Goal: Communication & Community: Answer question/provide support

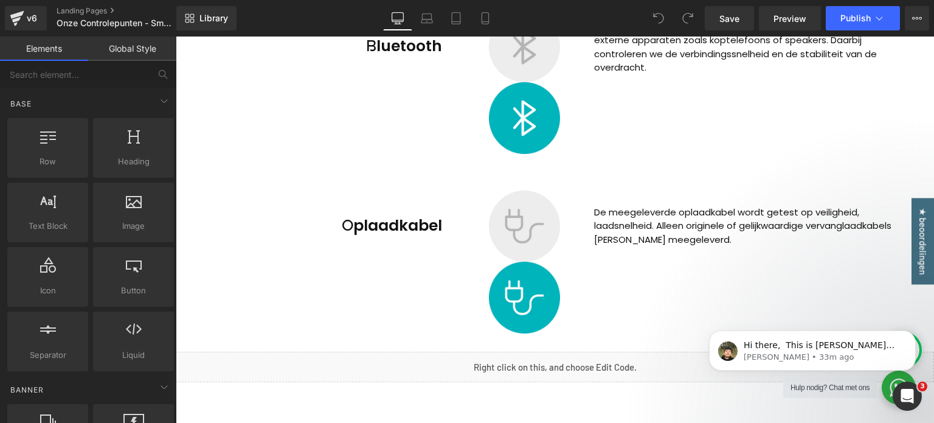
scroll to position [2433, 0]
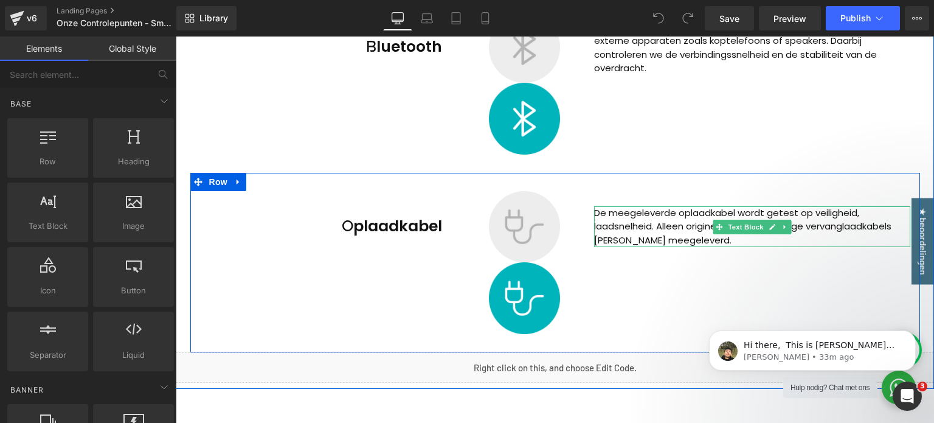
drag, startPoint x: 593, startPoint y: 226, endPoint x: 603, endPoint y: 229, distance: 10.8
click at [594, 226] on p "De meegeleverde oplaadkabel wordt getest op veiligheid, laadsnelheid. Alleen or…" at bounding box center [752, 226] width 316 height 41
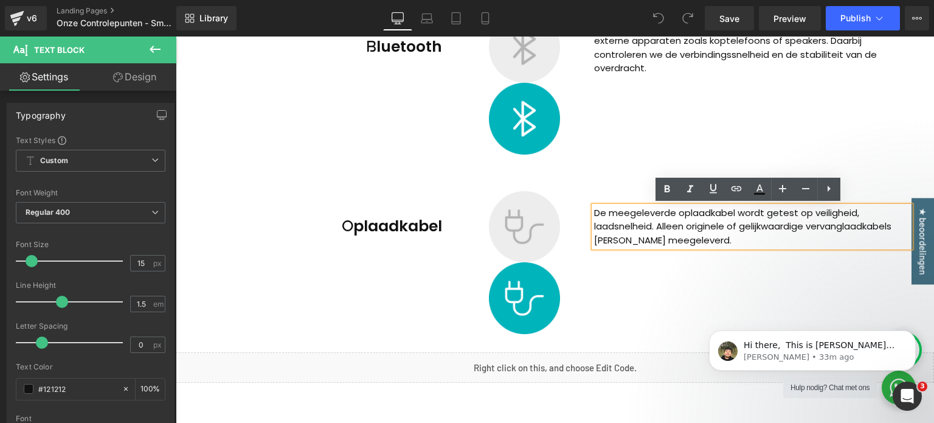
click at [594, 223] on p "De meegeleverde oplaadkabel wordt getest op veiligheid, laadsnelheid. Alleen or…" at bounding box center [752, 226] width 316 height 41
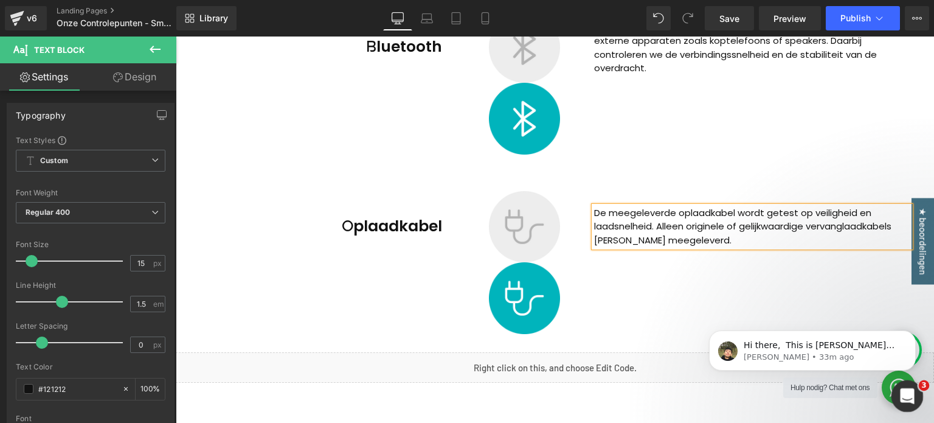
click at [901, 397] on icon "Open Intercom Messenger" at bounding box center [906, 394] width 20 height 20
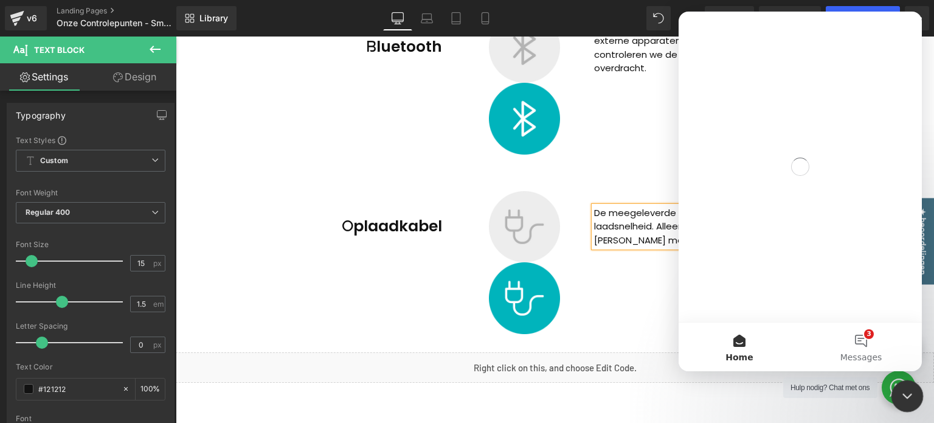
scroll to position [0, 0]
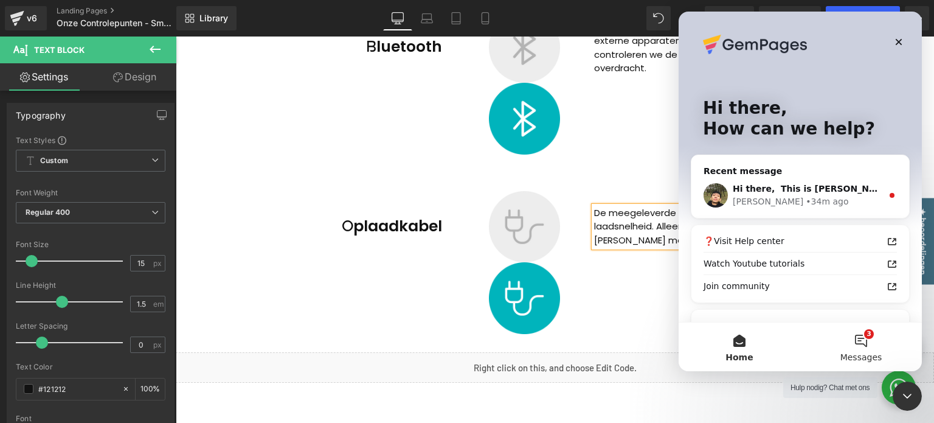
click at [866, 340] on button "3 Messages" at bounding box center [861, 346] width 122 height 49
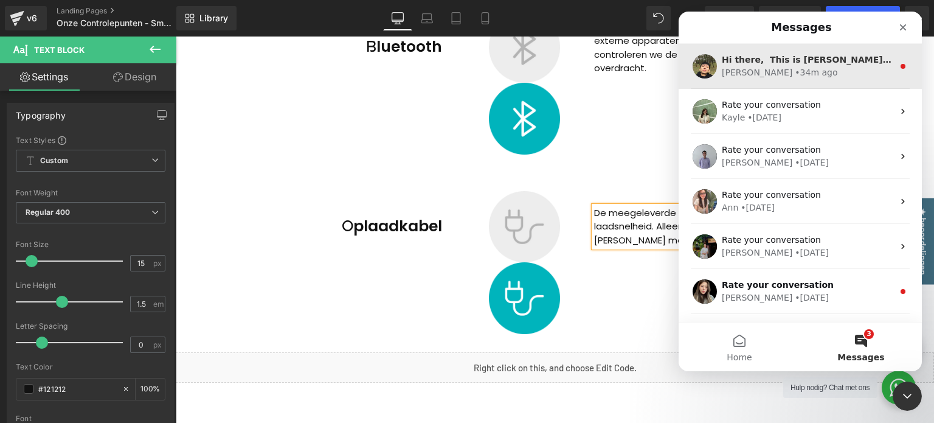
click at [802, 68] on div "[PERSON_NAME] • 34m ago" at bounding box center [808, 72] width 172 height 13
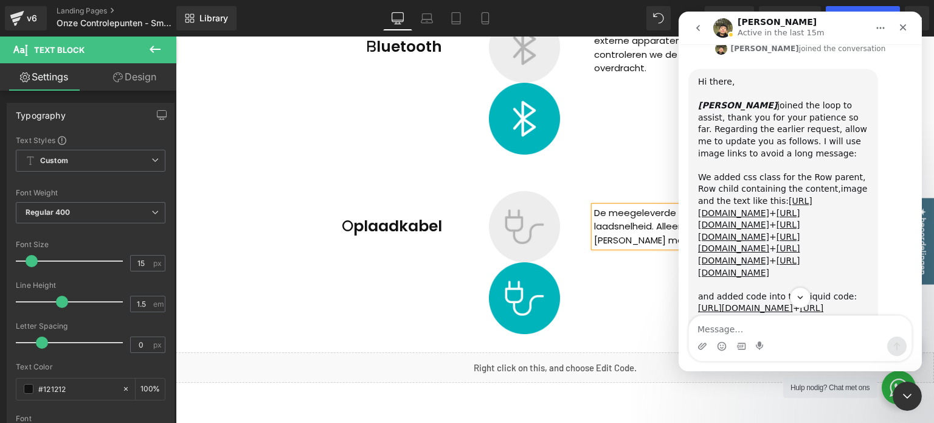
scroll to position [5829, 0]
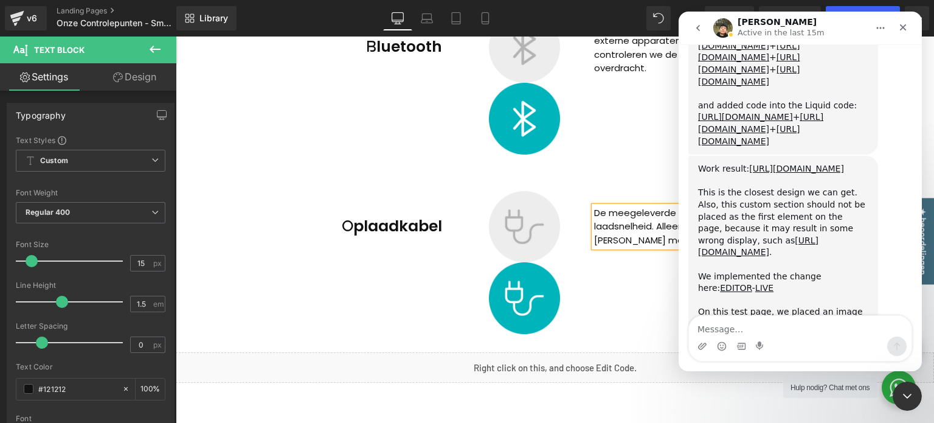
click at [757, 333] on textarea "Message…" at bounding box center [800, 326] width 223 height 21
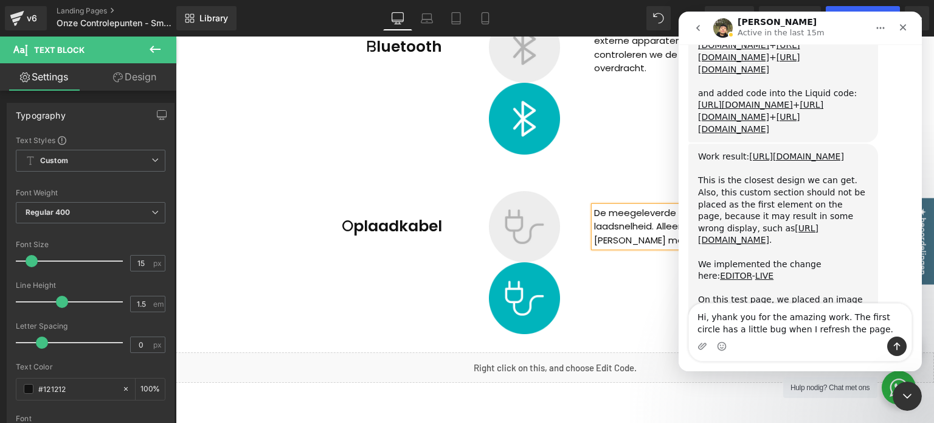
click at [713, 317] on textarea "Hi, yhank you for the amazing work. The first circle has a little bug when I re…" at bounding box center [800, 319] width 223 height 33
click at [845, 330] on textarea "Hi, thank you for the amazing work. The first circle has a little bug when I re…" at bounding box center [800, 319] width 223 height 33
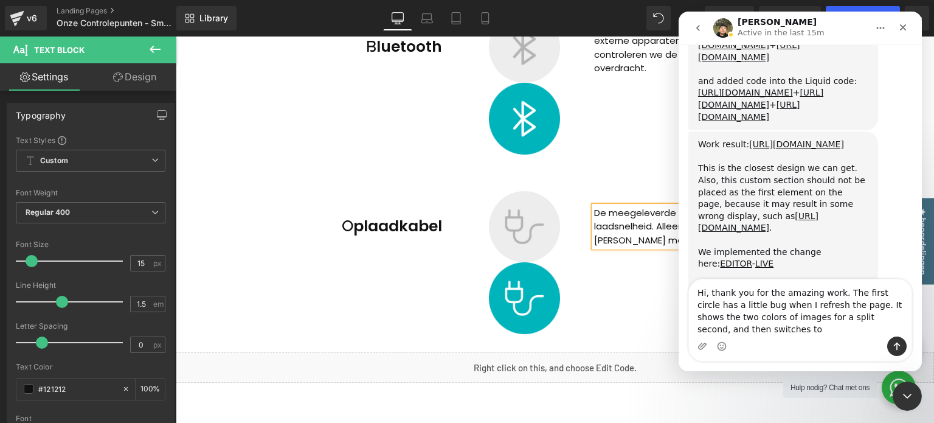
scroll to position [5866, 0]
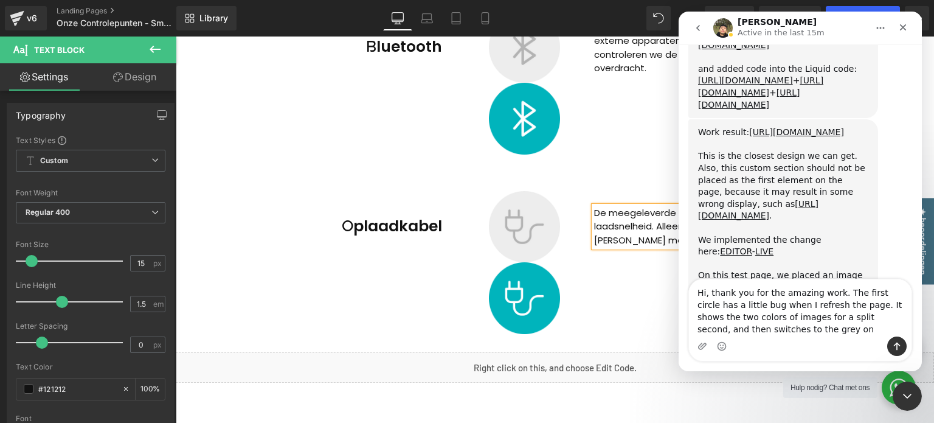
type textarea "Hi, thank you for the amazing work. The first circle has a little bug when I re…"
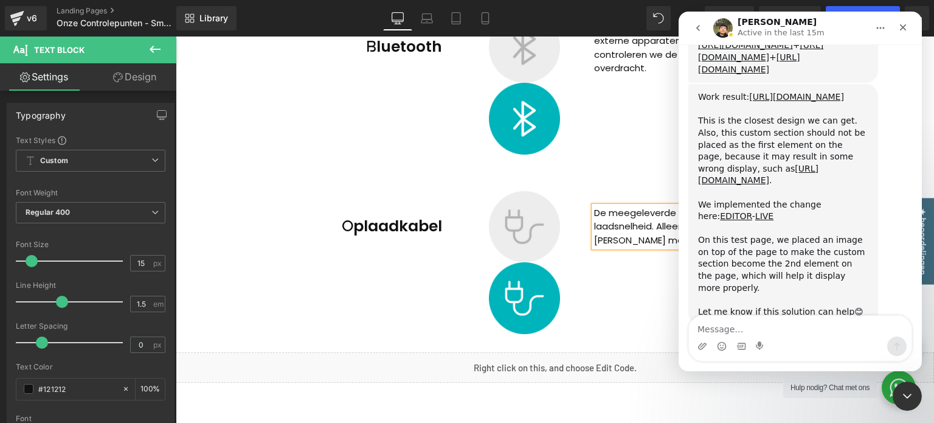
scroll to position [5902, 0]
click at [910, 30] on div "Close" at bounding box center [903, 27] width 22 height 22
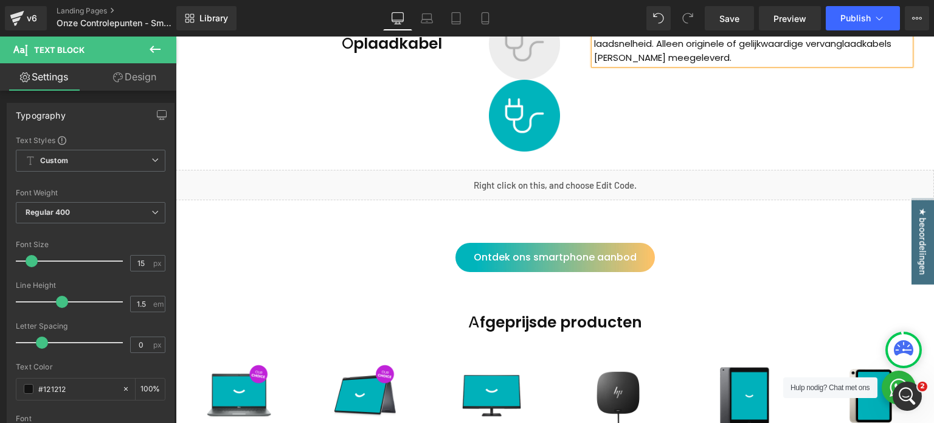
scroll to position [2494, 0]
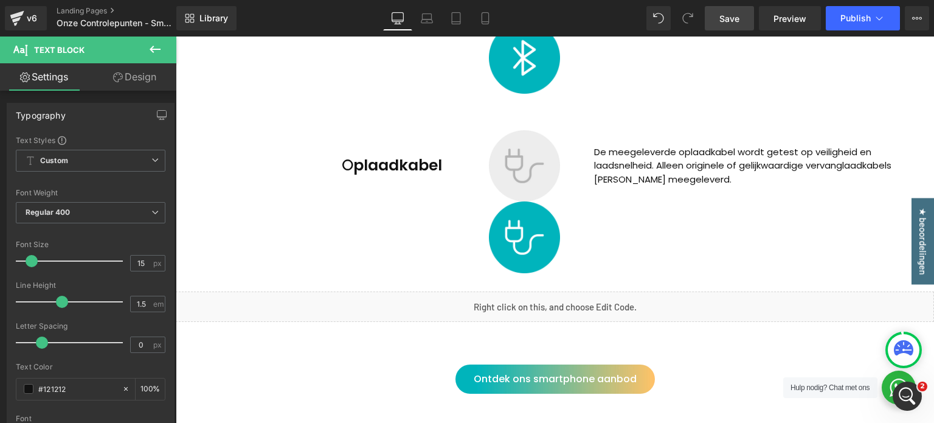
click at [738, 21] on span "Save" at bounding box center [729, 18] width 20 height 13
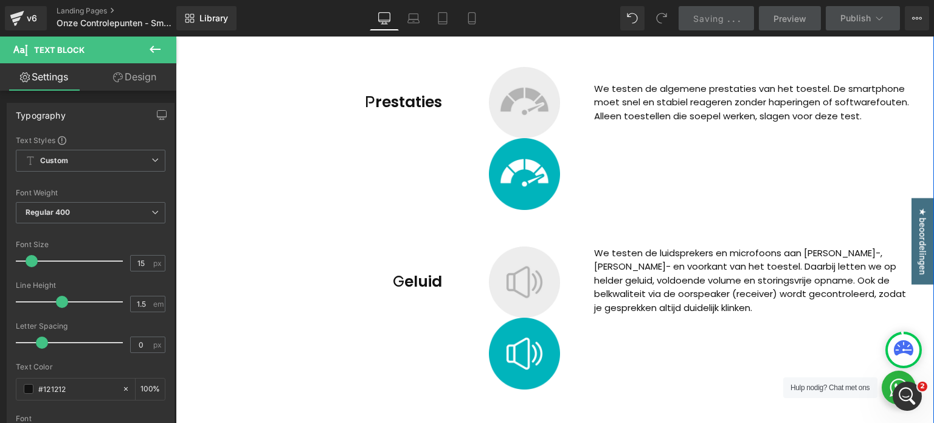
scroll to position [1095, 0]
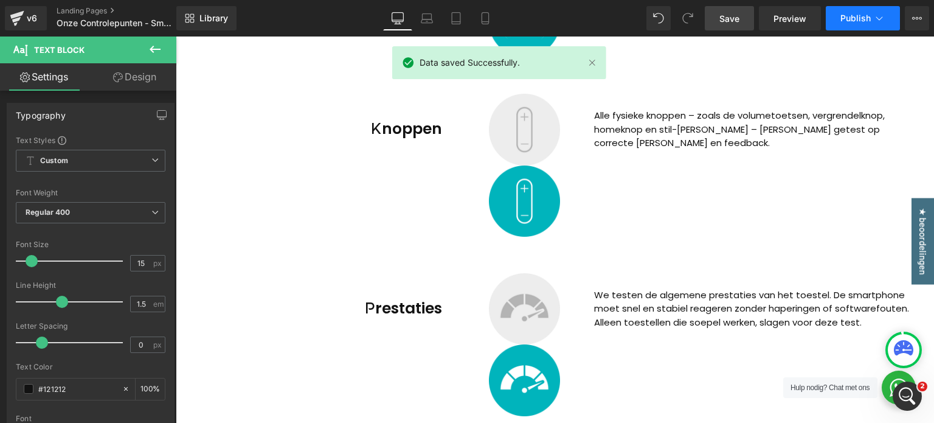
click at [846, 22] on span "Publish" at bounding box center [855, 18] width 30 height 10
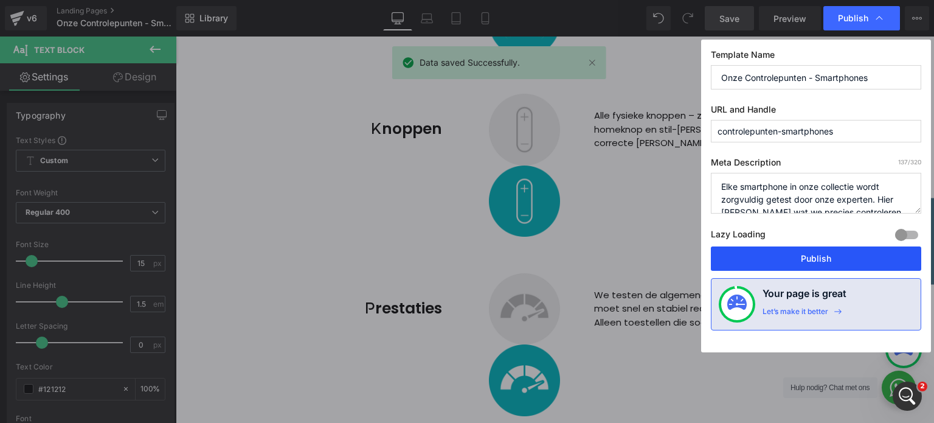
click at [790, 260] on button "Publish" at bounding box center [816, 258] width 210 height 24
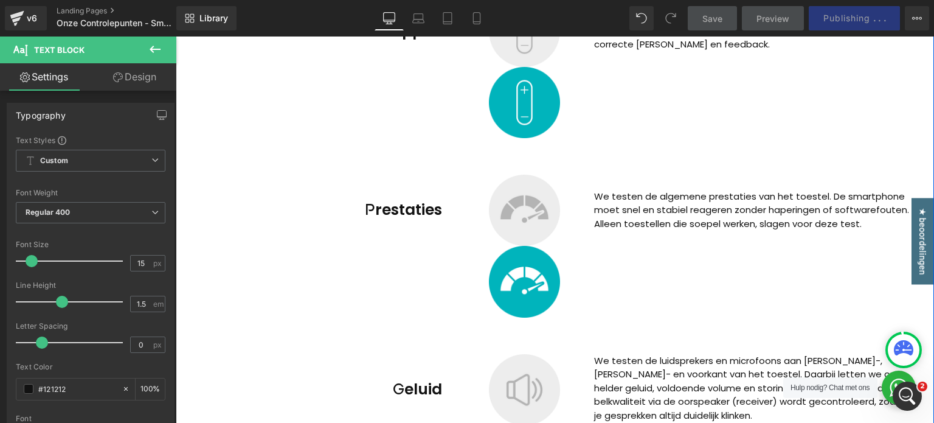
scroll to position [1277, 0]
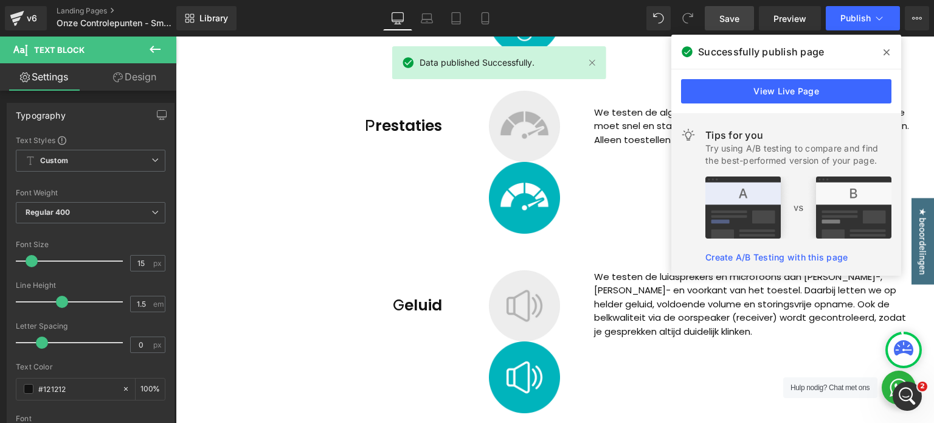
click at [886, 55] on icon at bounding box center [887, 52] width 6 height 10
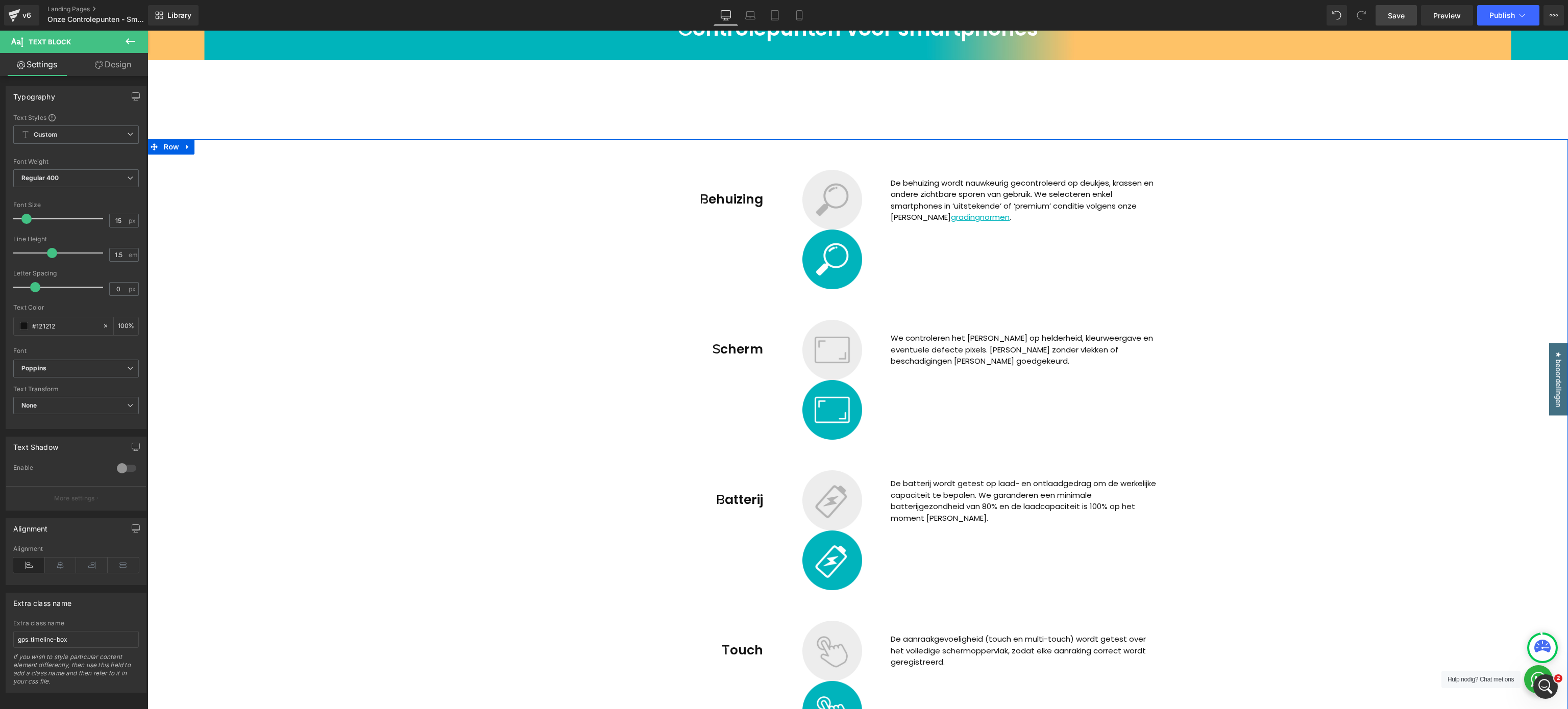
scroll to position [235, 0]
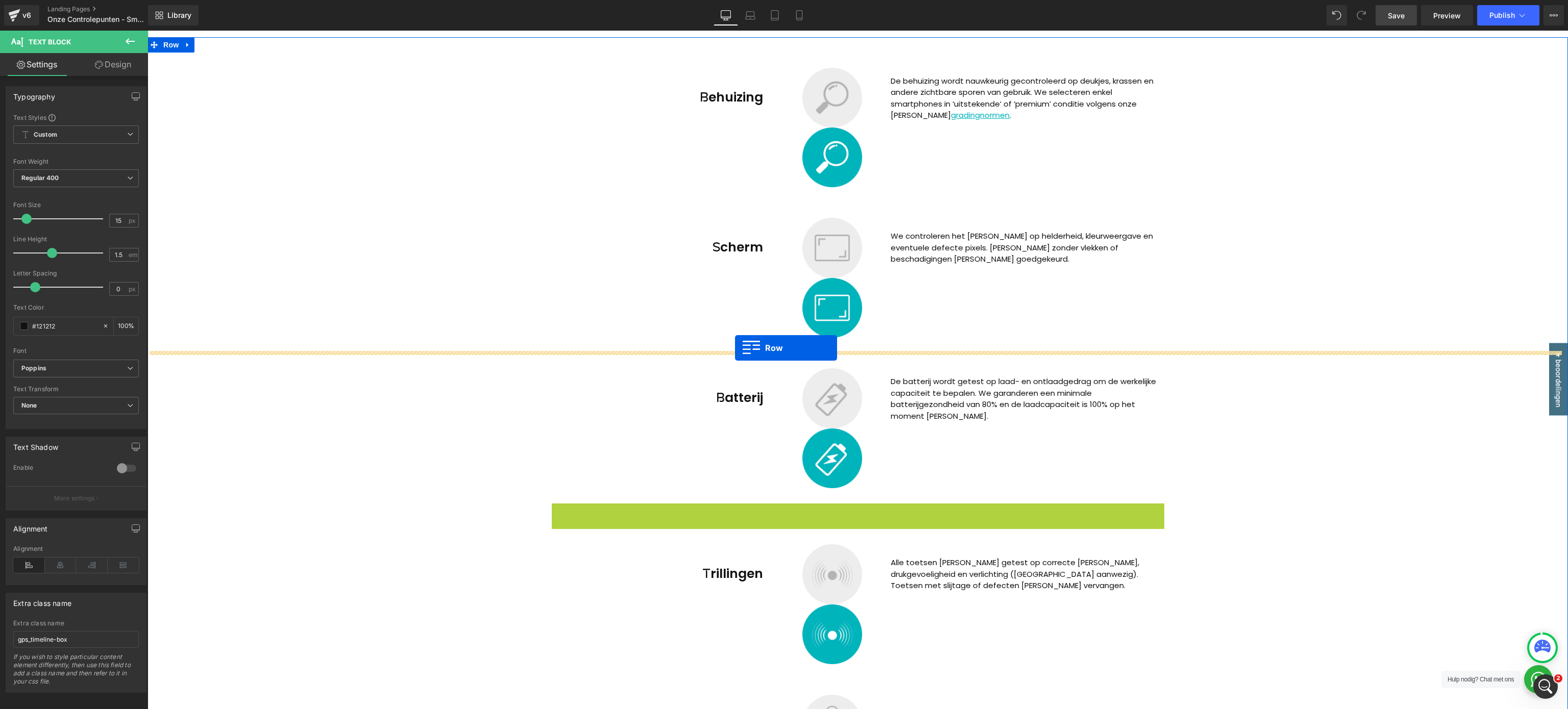
drag, startPoint x: 546, startPoint y: 510, endPoint x: 735, endPoint y: 348, distance: 248.9
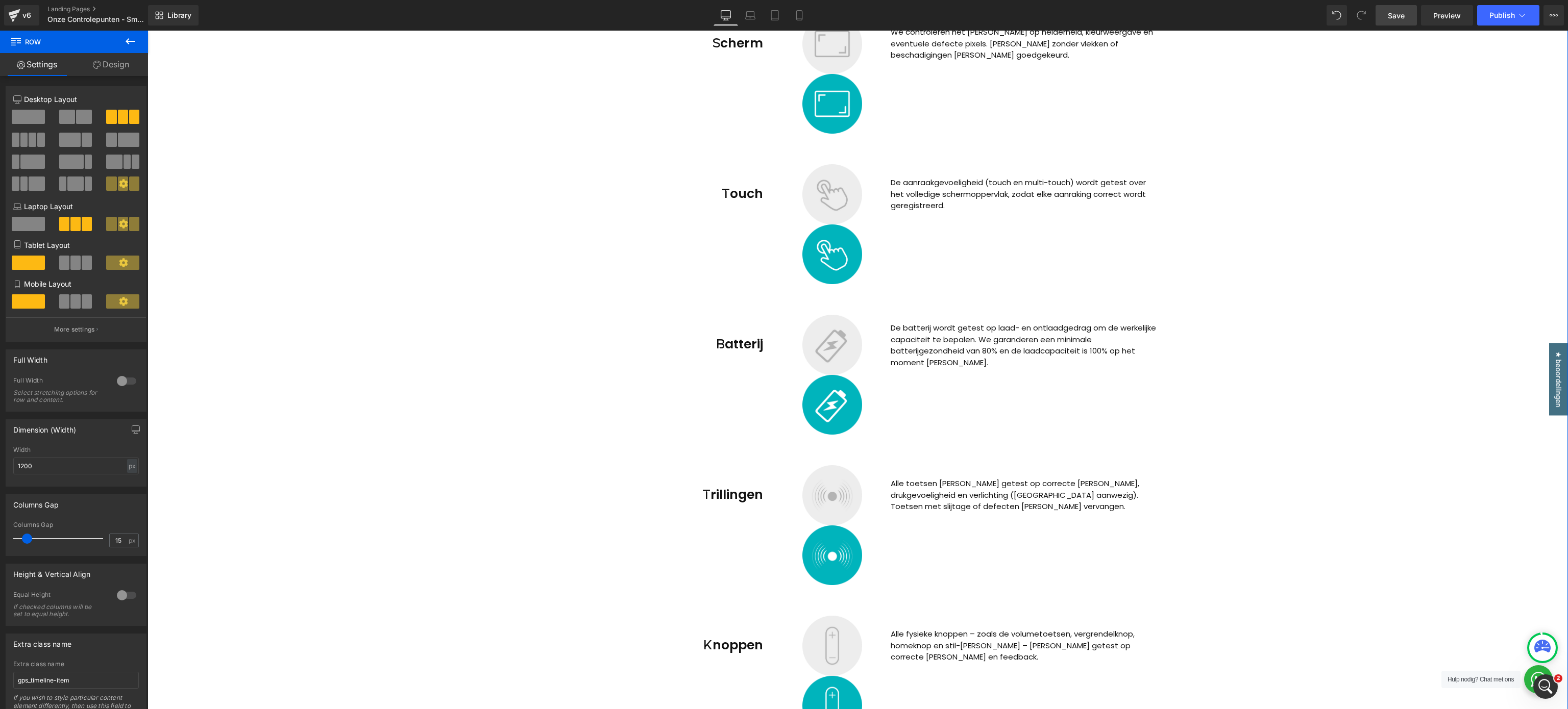
scroll to position [541, 0]
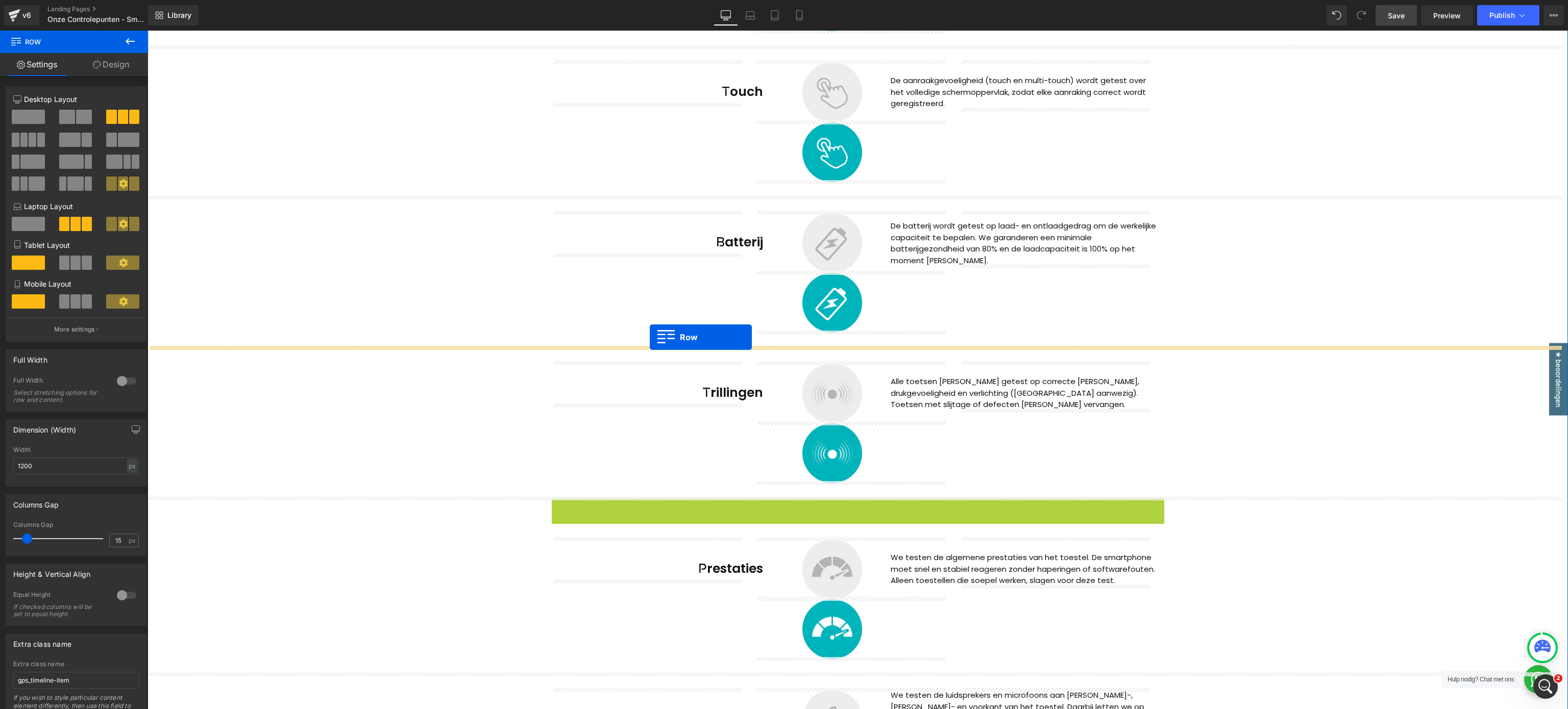
drag, startPoint x: 551, startPoint y: 506, endPoint x: 650, endPoint y: 338, distance: 195.0
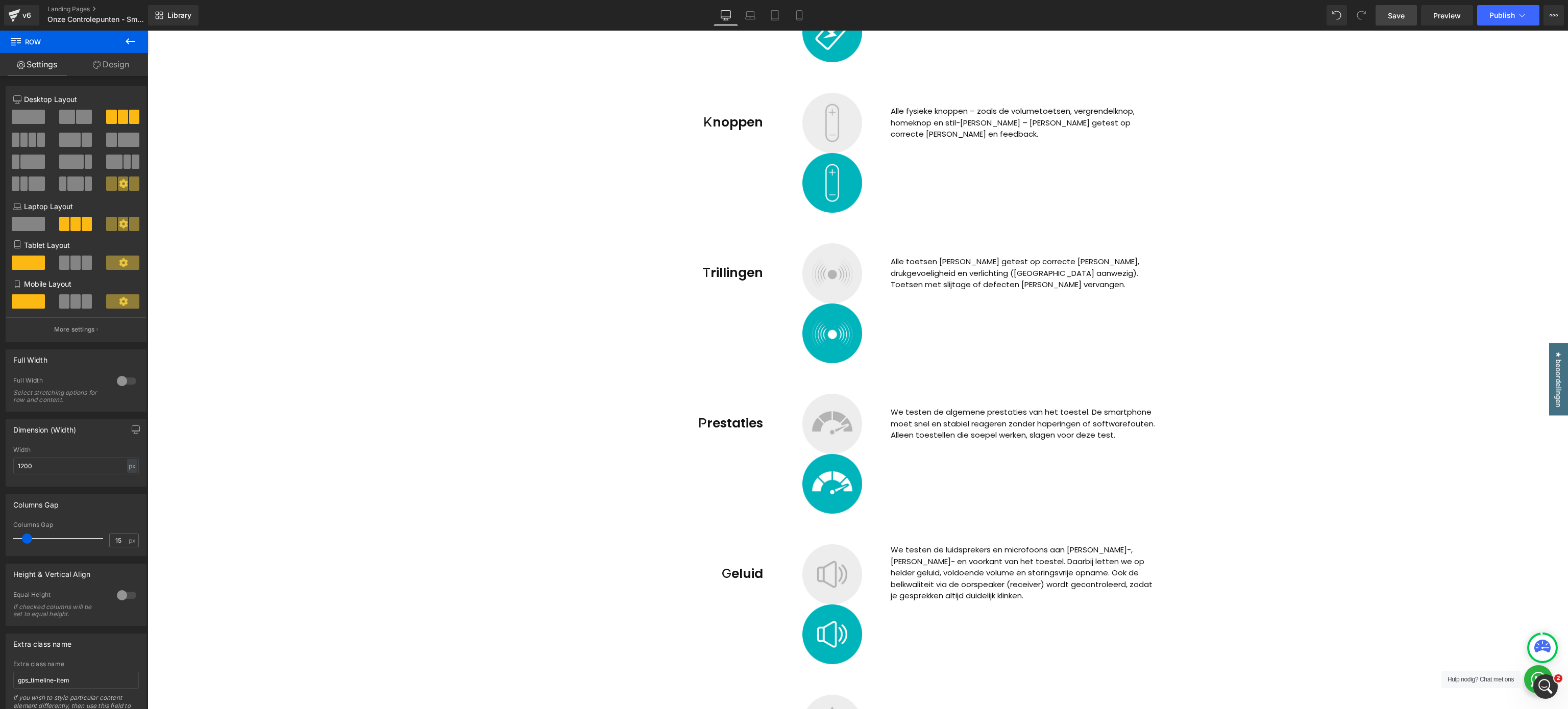
scroll to position [847, 0]
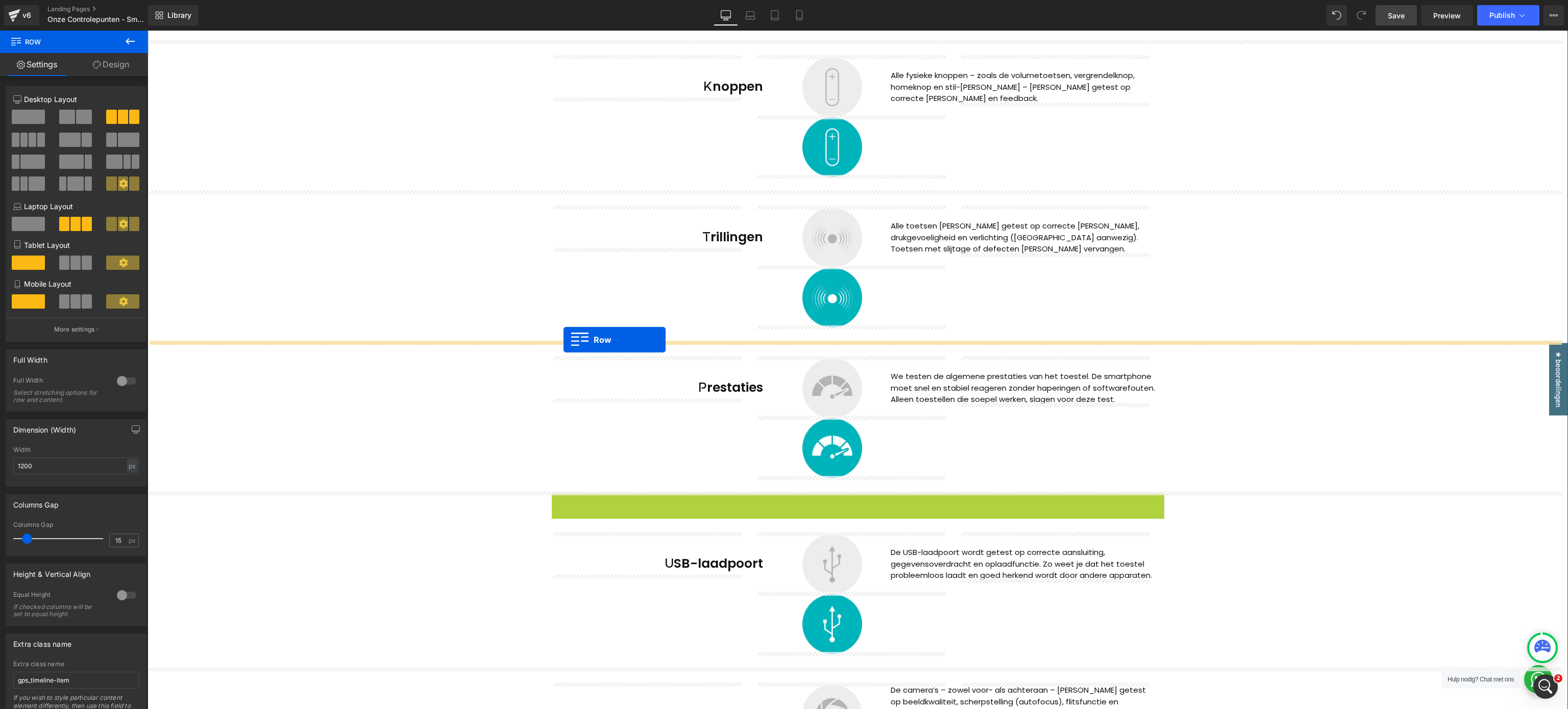
drag, startPoint x: 548, startPoint y: 497, endPoint x: 563, endPoint y: 340, distance: 157.7
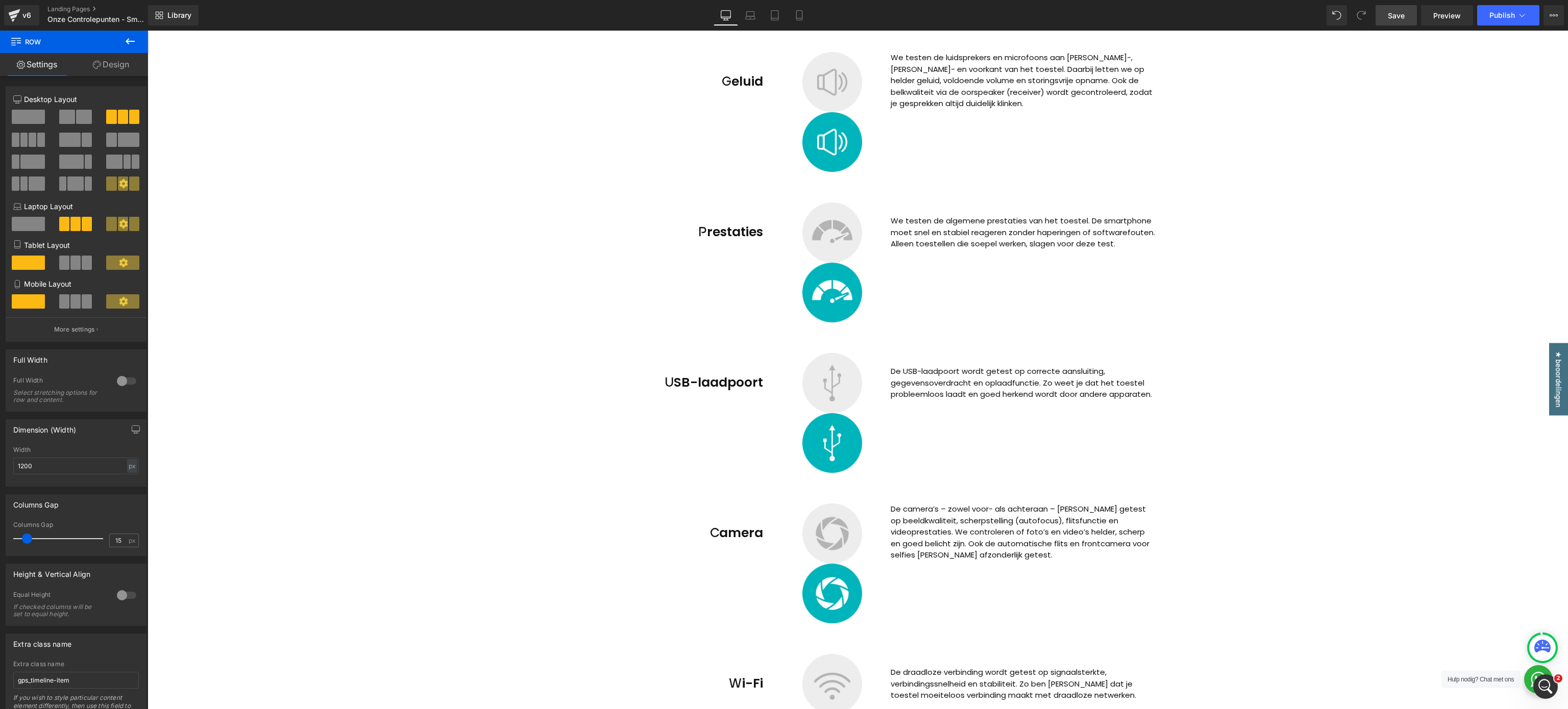
click at [728, 354] on div at bounding box center [832, 533] width 240 height 60
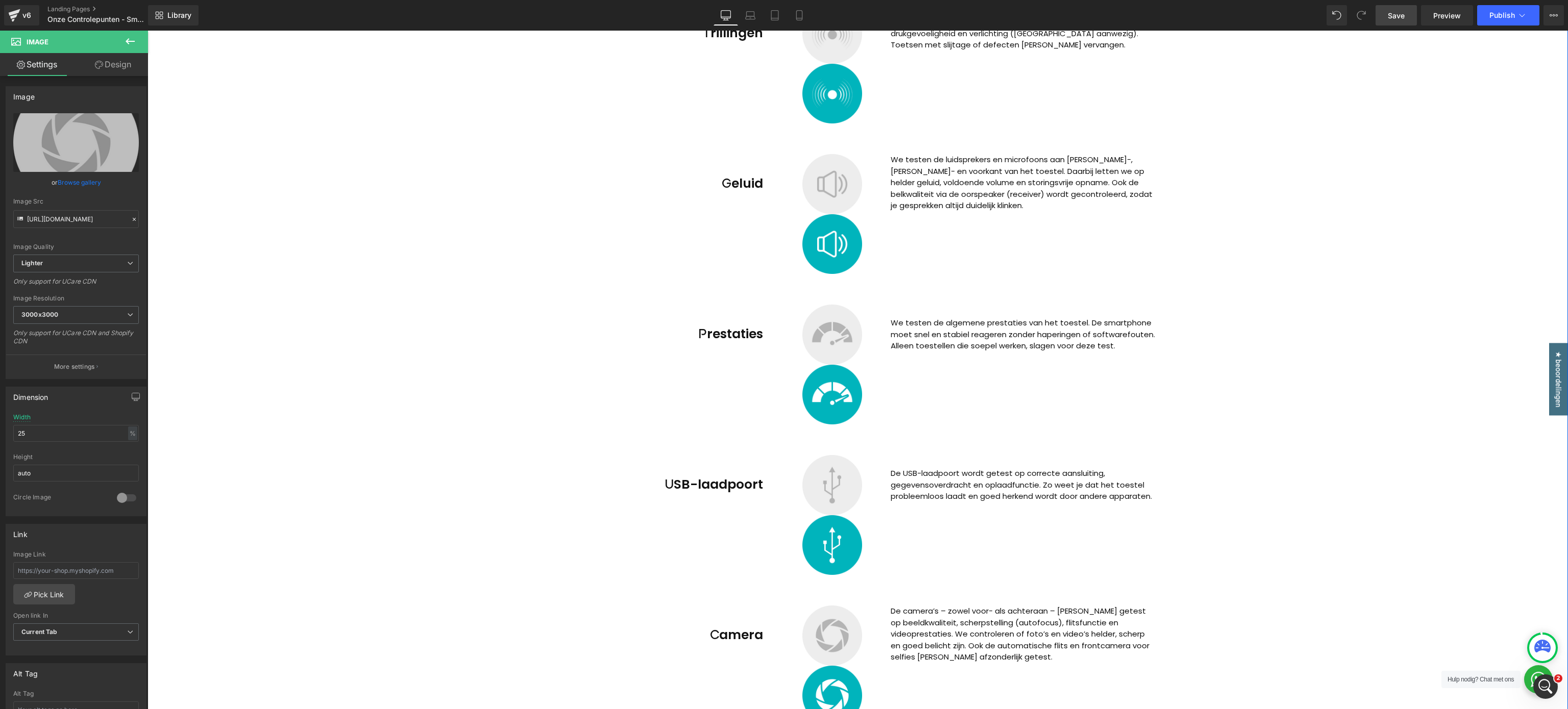
scroll to position [1153, 0]
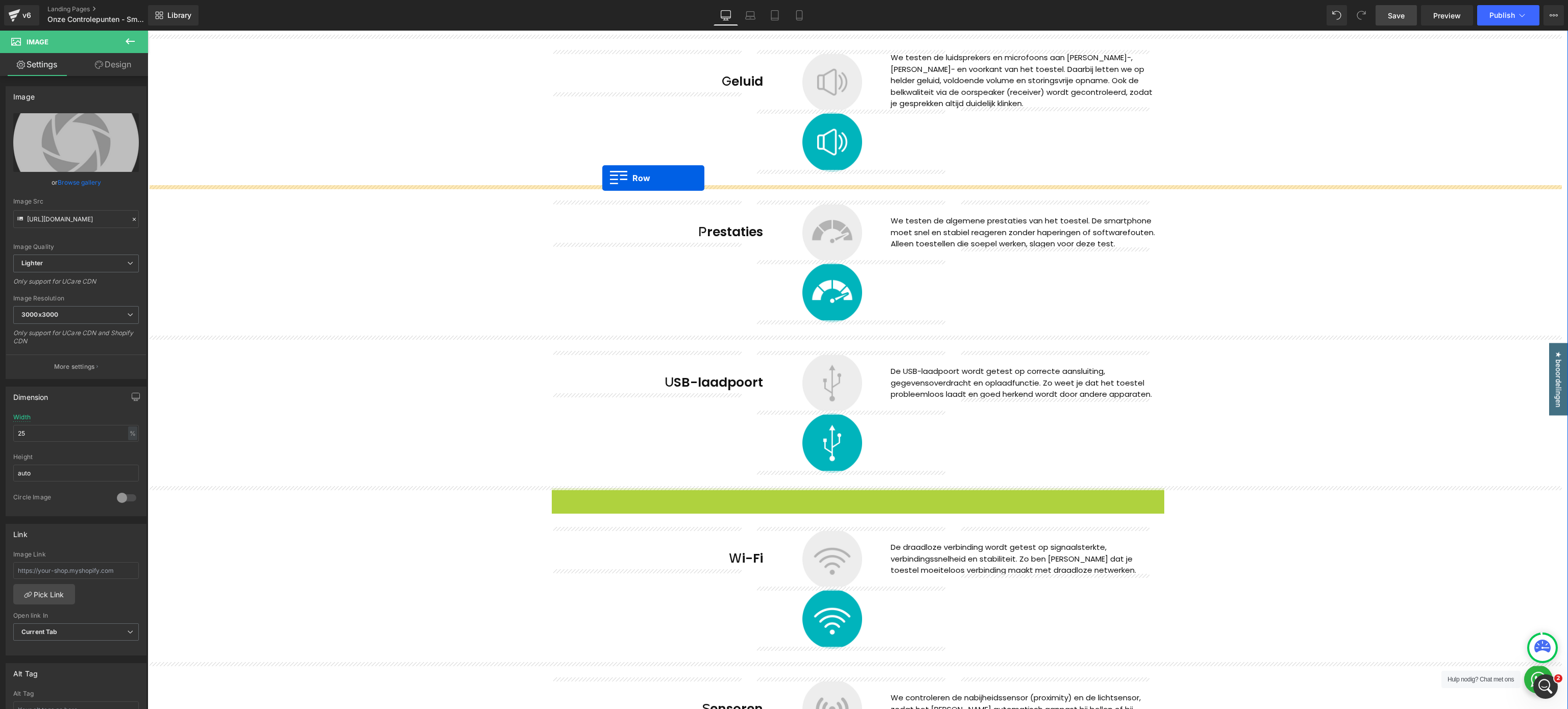
drag, startPoint x: 548, startPoint y: 498, endPoint x: 603, endPoint y: 179, distance: 323.7
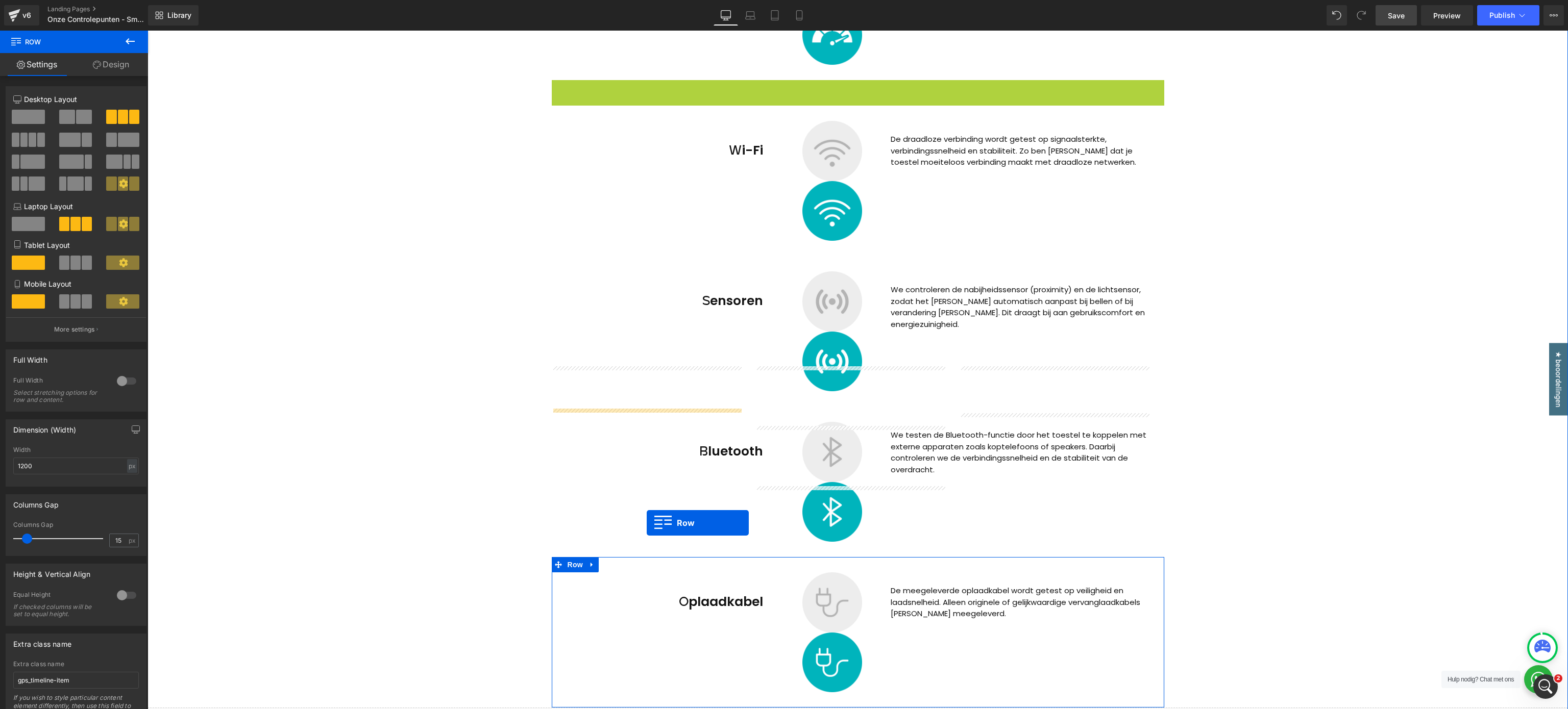
scroll to position [1765, 0]
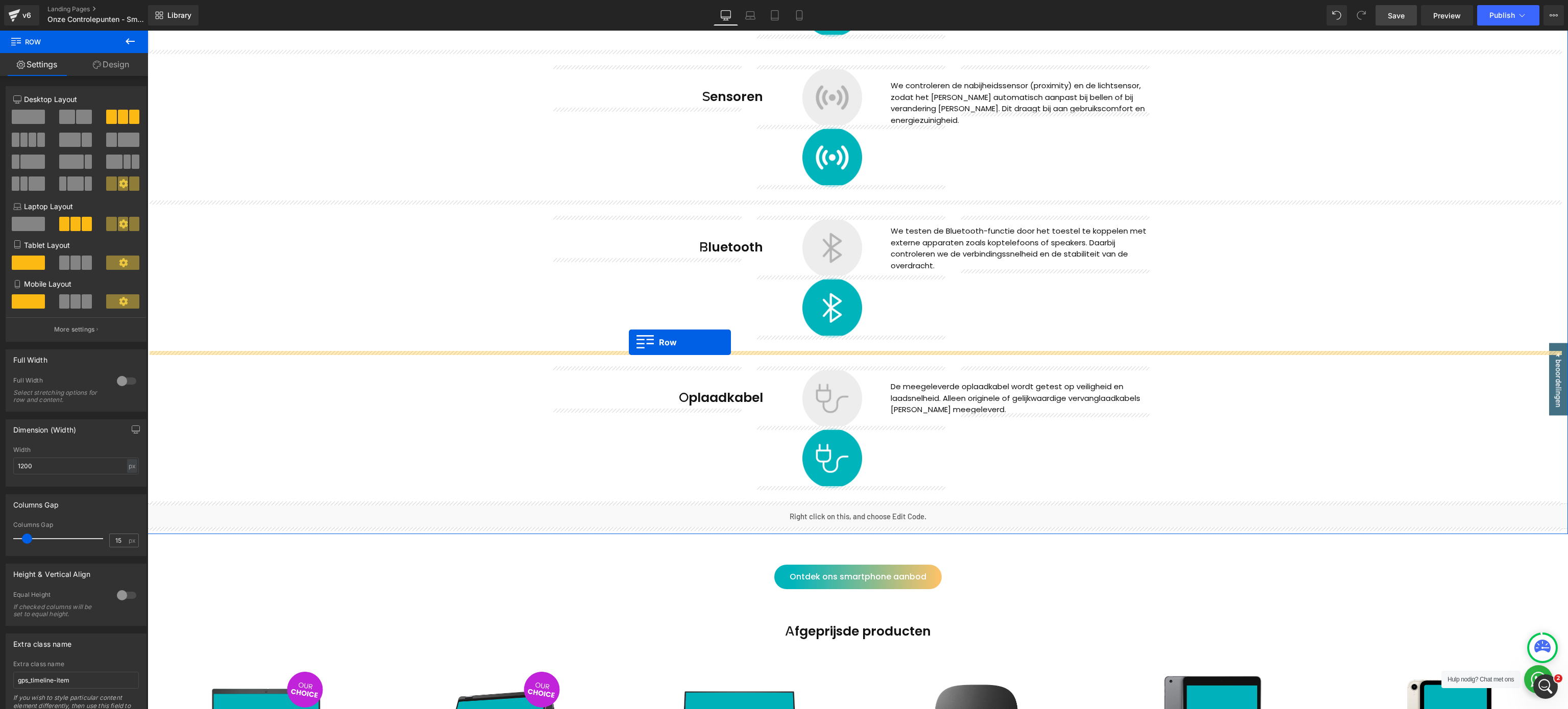
drag, startPoint x: 545, startPoint y: 86, endPoint x: 629, endPoint y: 342, distance: 269.4
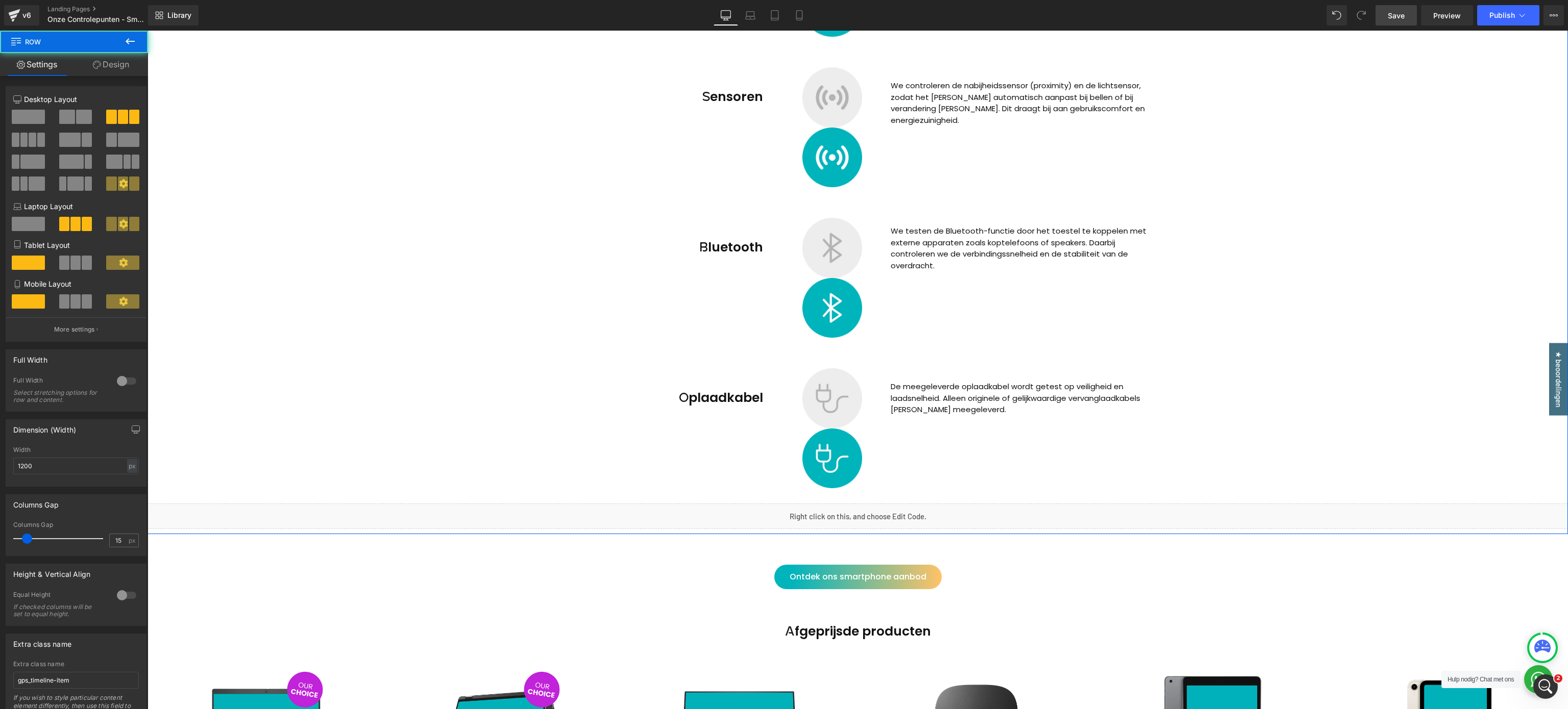
scroll to position [1740, 0]
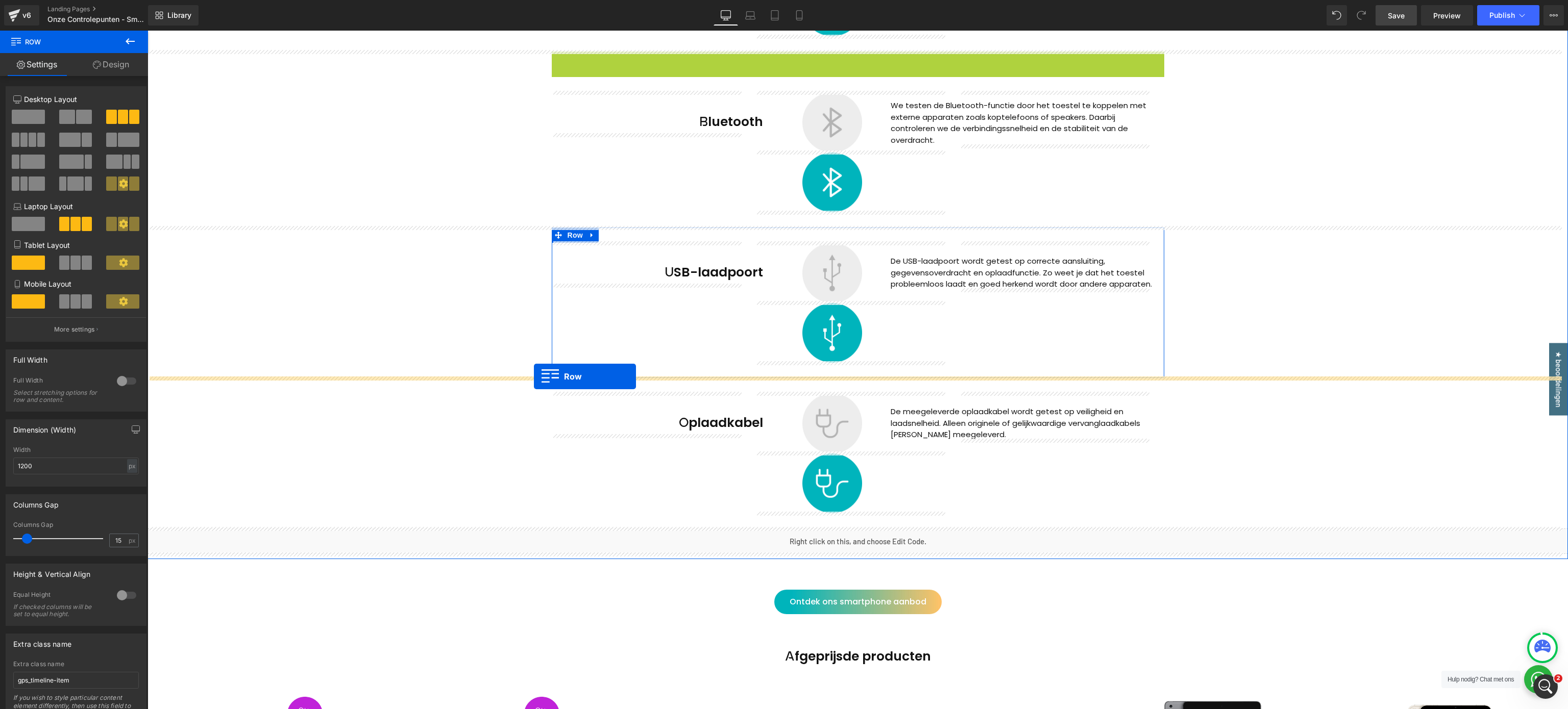
drag, startPoint x: 549, startPoint y: 58, endPoint x: 534, endPoint y: 377, distance: 319.4
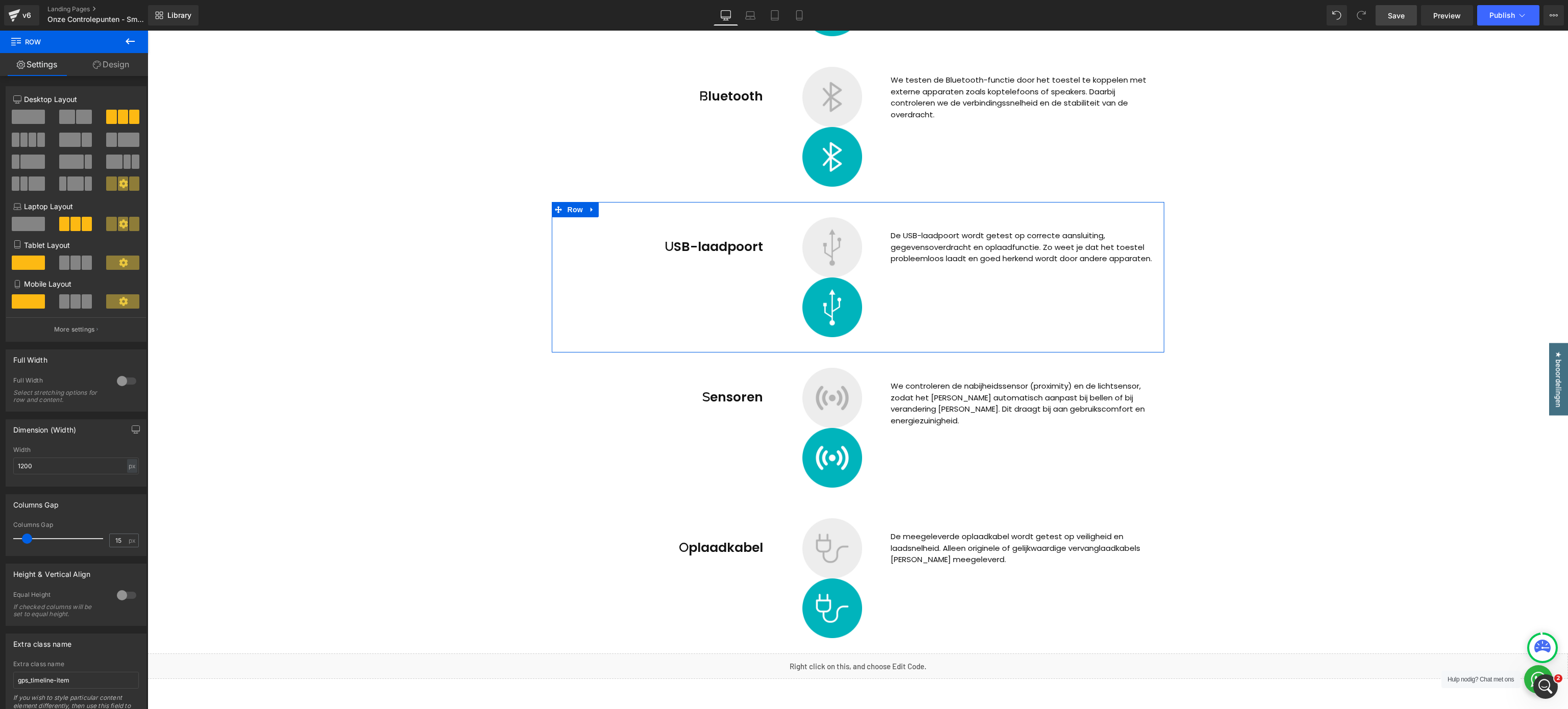
click at [784, 17] on span "Save" at bounding box center [1397, 15] width 17 height 11
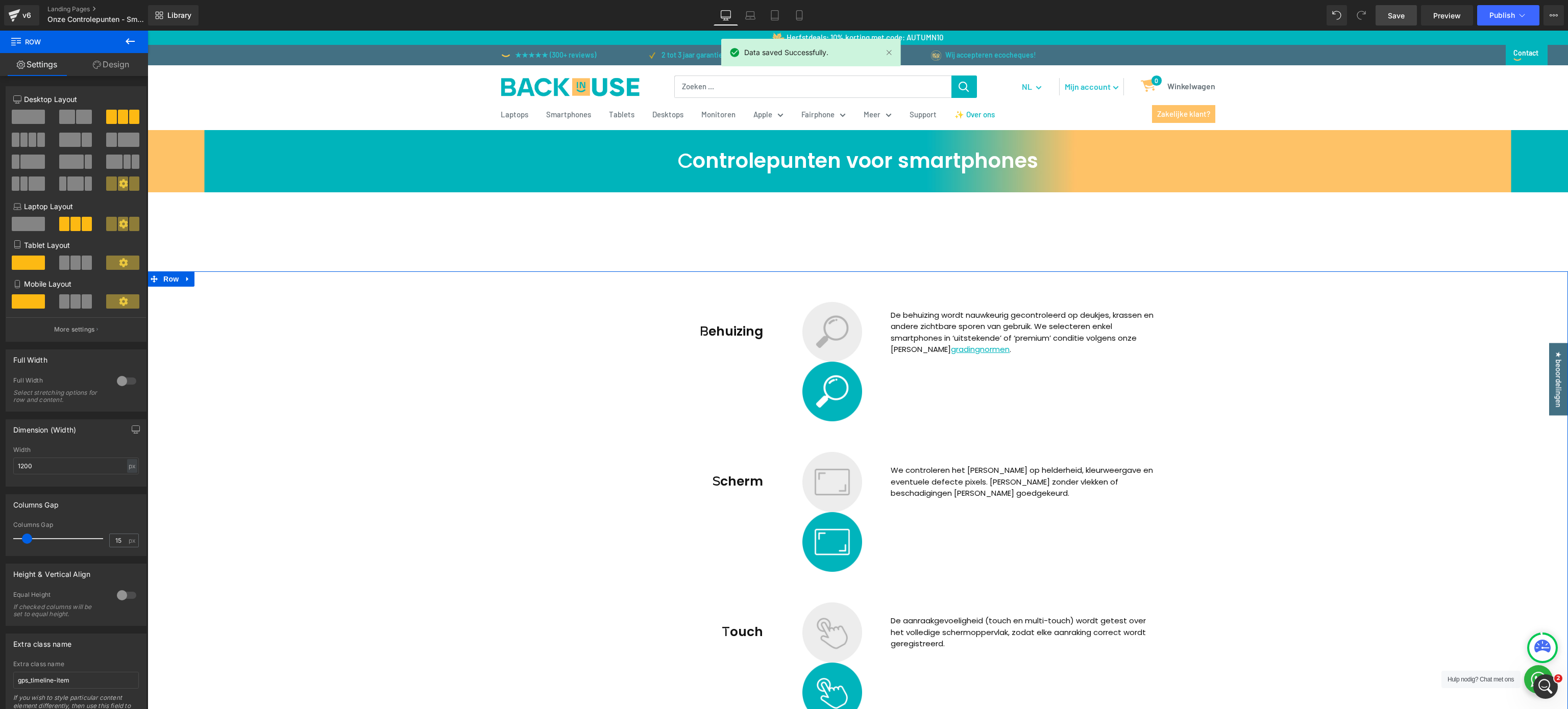
scroll to position [0, 0]
click at [784, 12] on span "Publish" at bounding box center [1503, 15] width 25 height 8
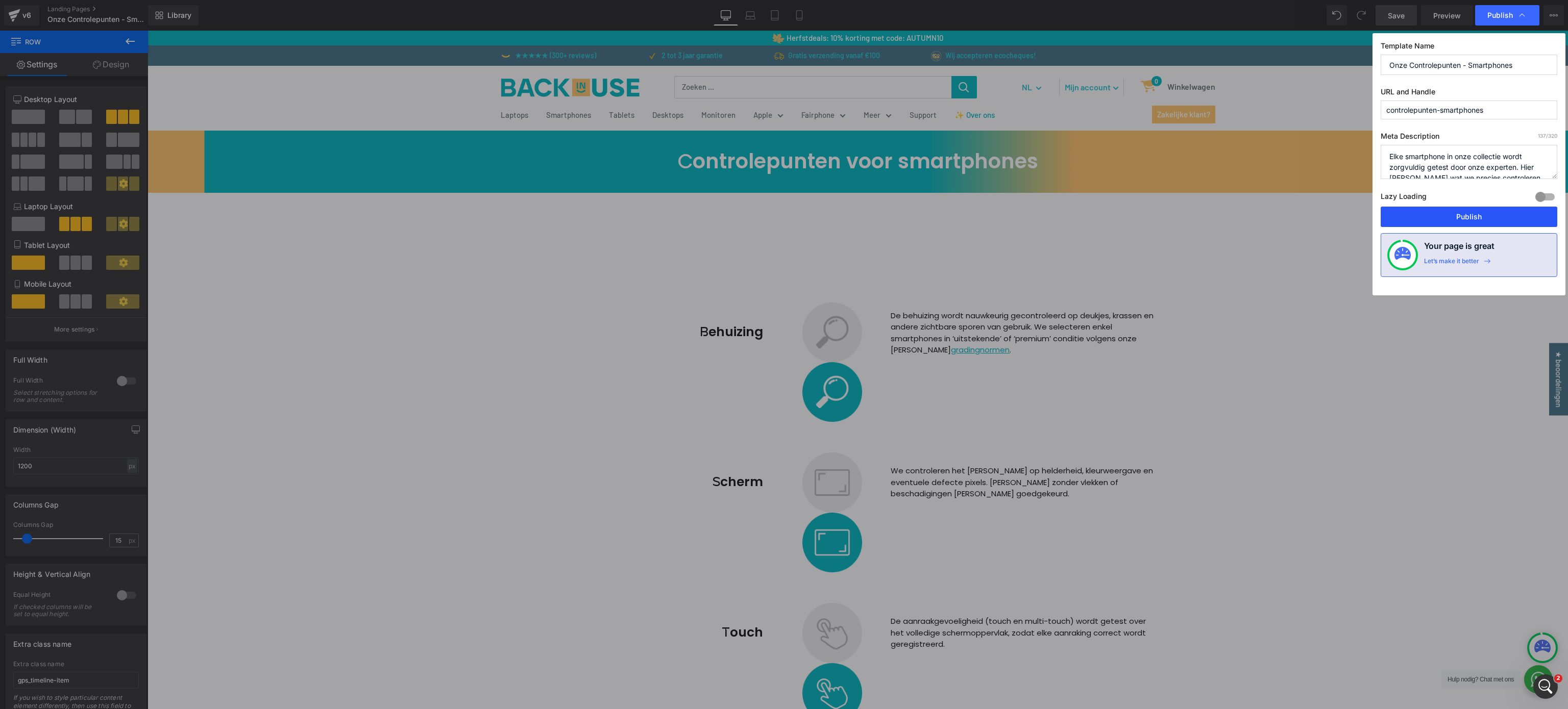
drag, startPoint x: 1454, startPoint y: 216, endPoint x: 1266, endPoint y: 204, distance: 188.4
click at [784, 216] on button "Publish" at bounding box center [1469, 216] width 176 height 20
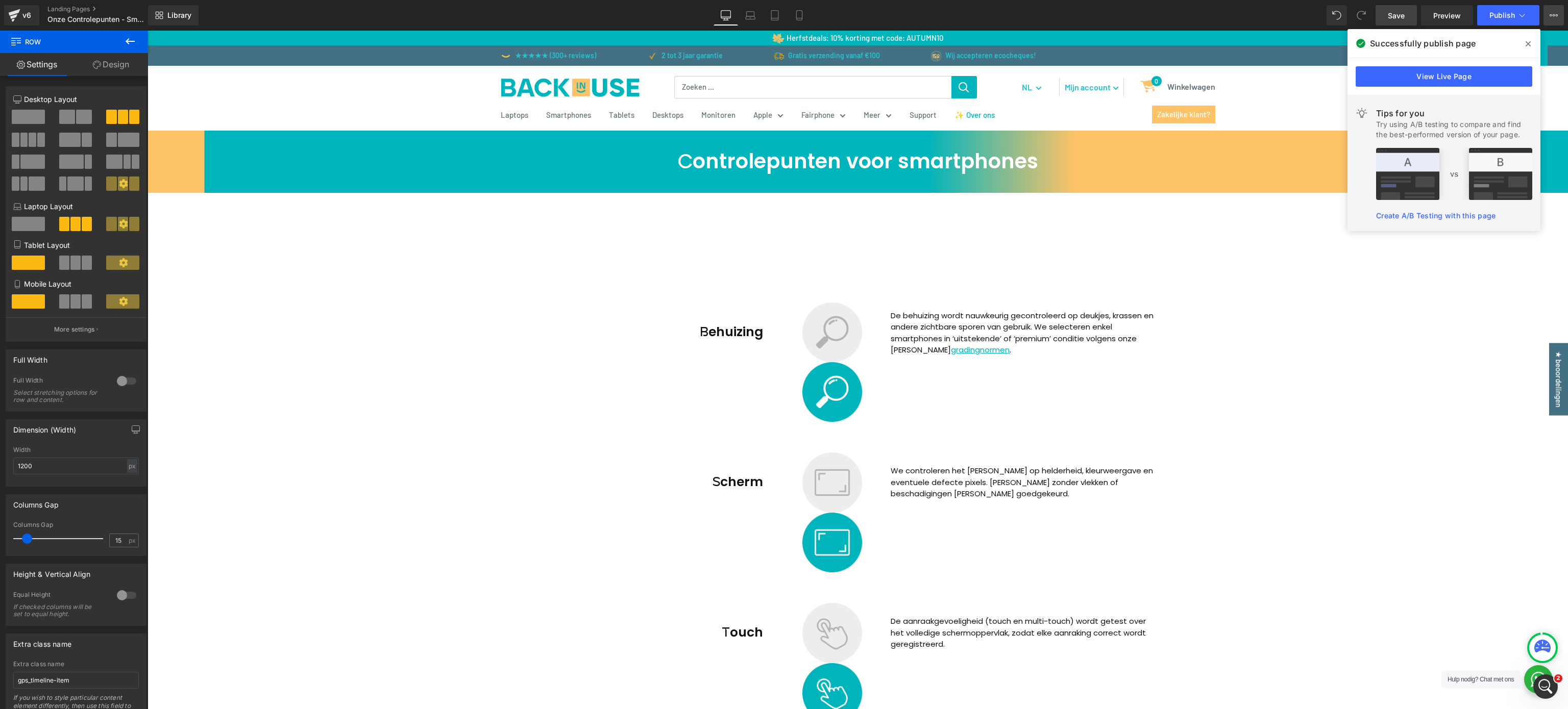
click at [784, 16] on icon at bounding box center [1554, 15] width 8 height 8
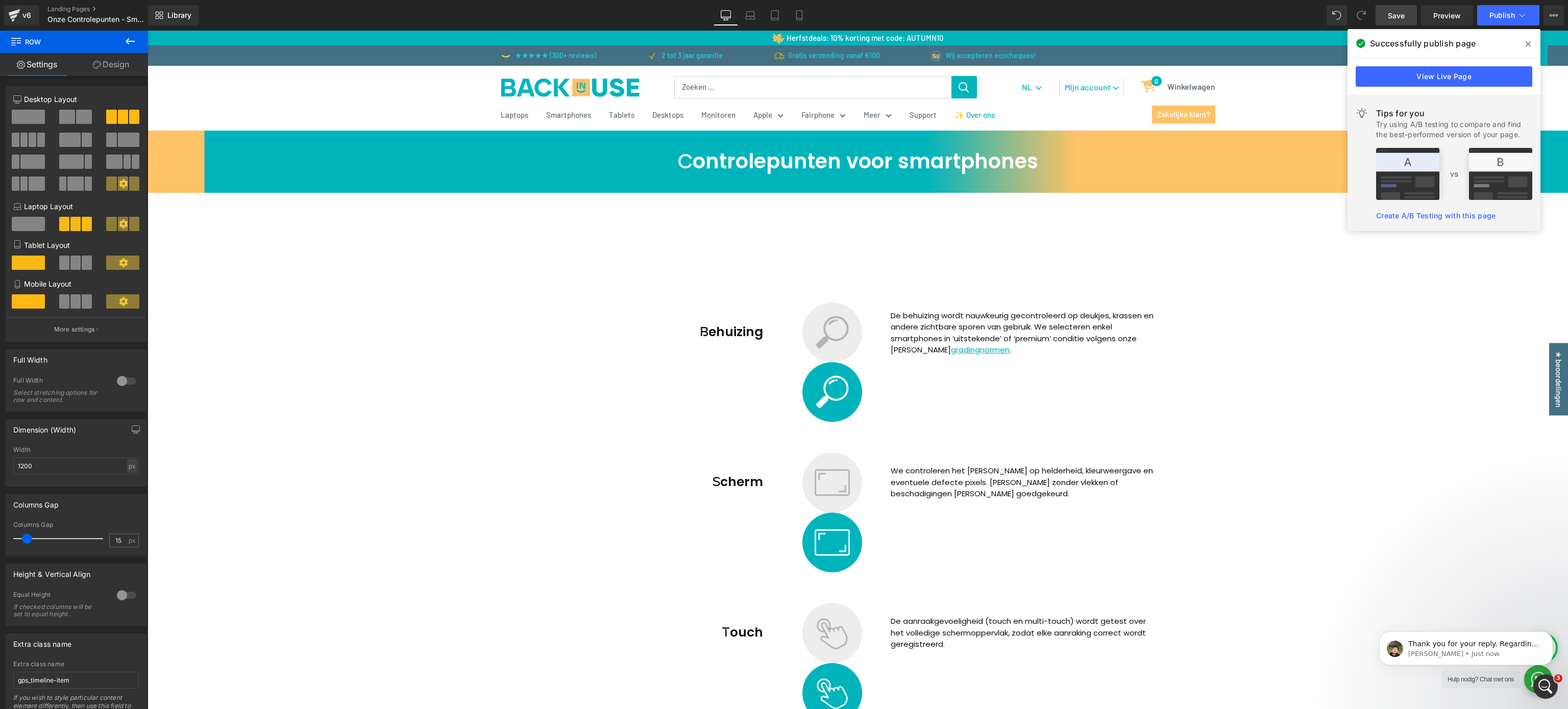
scroll to position [5125, 0]
click at [784, 354] on icon "Open Intercom Messenger" at bounding box center [1544, 686] width 17 height 17
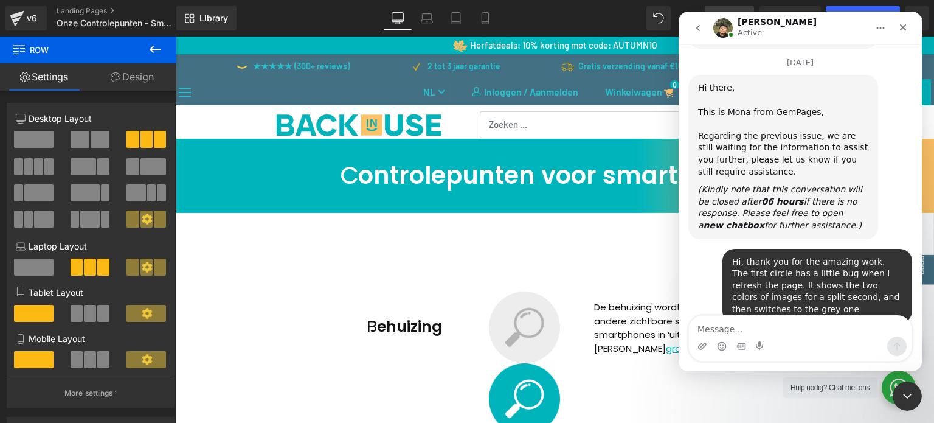
scroll to position [6184, 0]
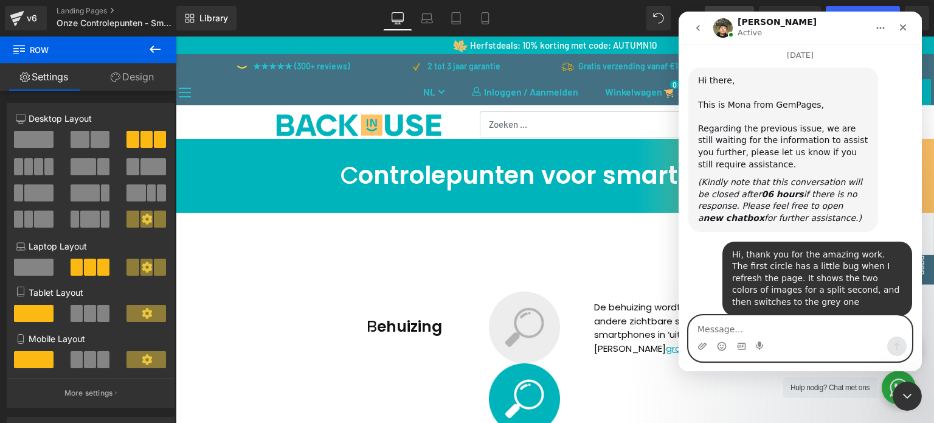
click at [782, 330] on textarea "Message…" at bounding box center [800, 326] width 223 height 21
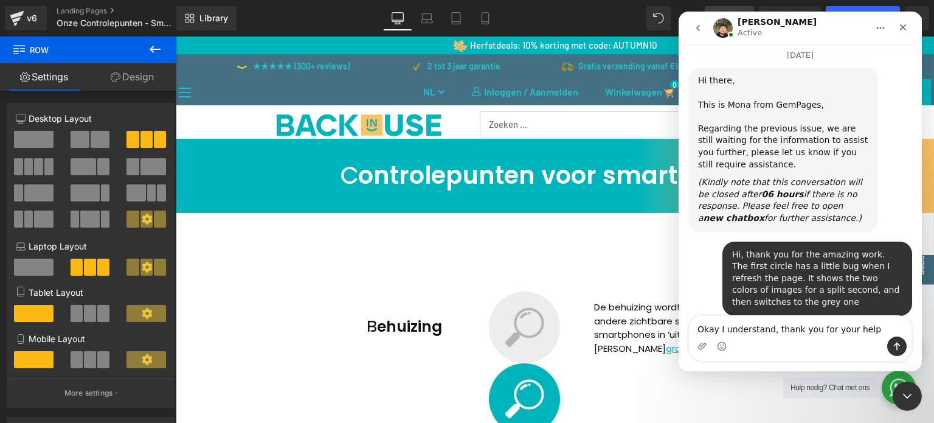
click at [729, 346] on div "Intercom messenger" at bounding box center [800, 345] width 223 height 19
click at [723, 350] on circle "Emoji picker" at bounding box center [722, 346] width 8 height 8
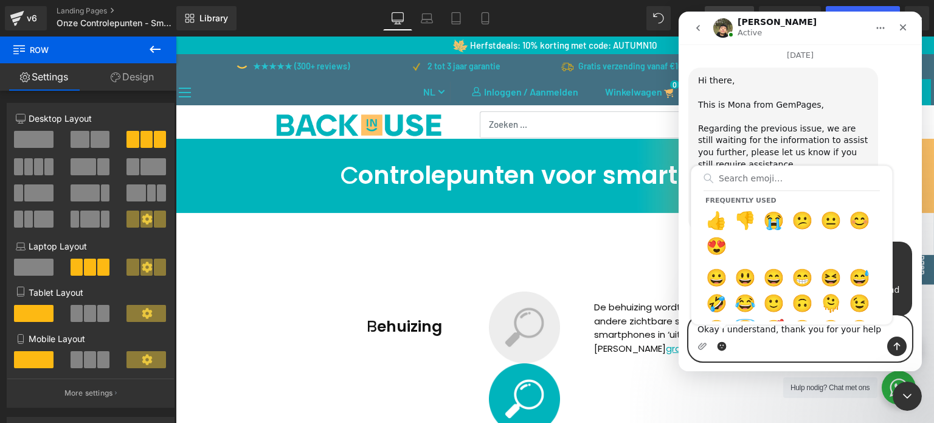
click at [866, 330] on textarea "Okay I understand, thank you for your help" at bounding box center [800, 326] width 223 height 21
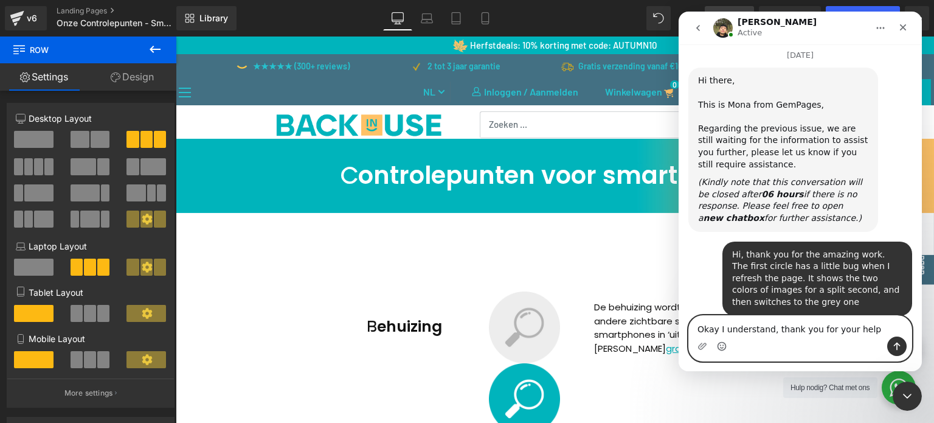
type textarea "Okay I understand, thank you for your help!"
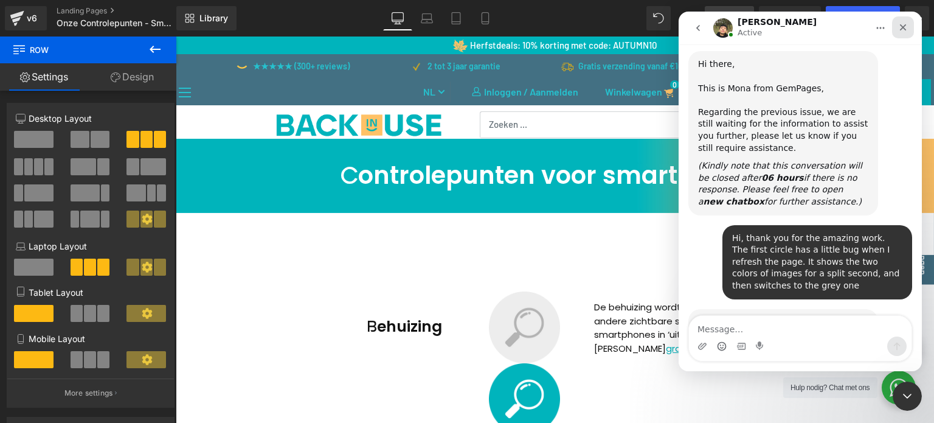
click at [903, 26] on icon "Close" at bounding box center [903, 28] width 10 height 10
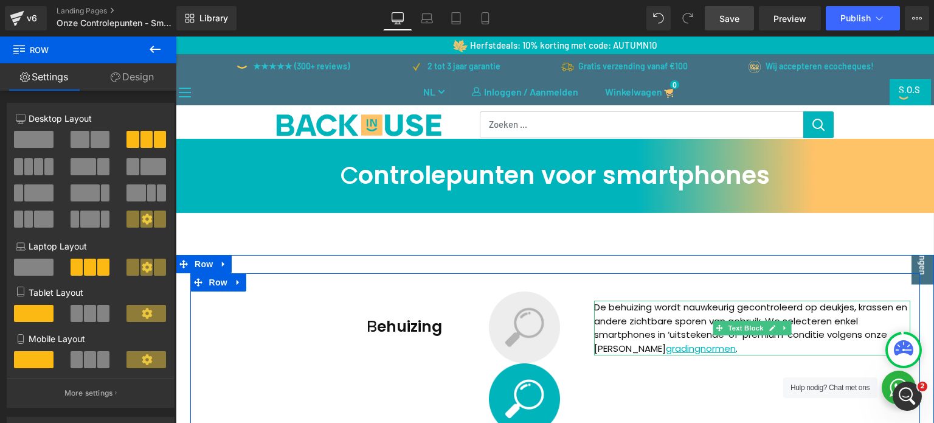
click at [640, 315] on p "De behuizing wordt nauwkeurig gecontroleerd op deukjes, krassen en andere zicht…" at bounding box center [752, 327] width 316 height 55
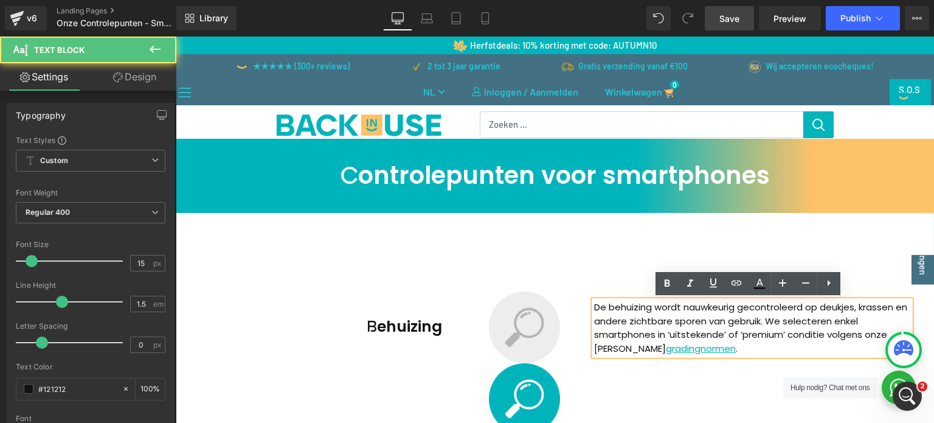
click at [641, 319] on p "De behuizing wordt nauwkeurig gecontroleerd op deukjes, krassen en andere zicht…" at bounding box center [752, 327] width 316 height 55
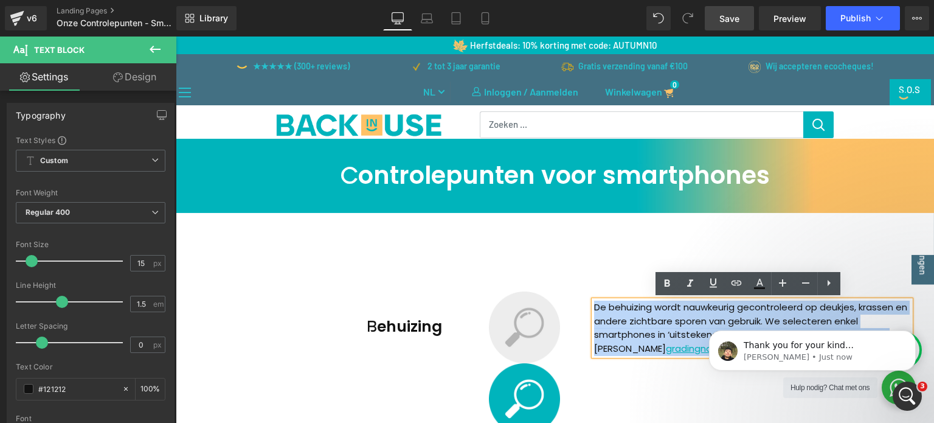
scroll to position [6284, 0]
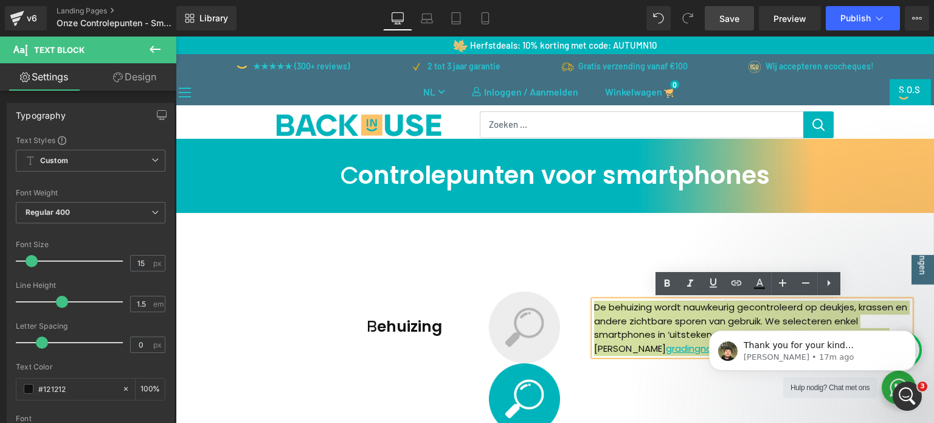
click at [742, 21] on link "Save" at bounding box center [729, 18] width 49 height 24
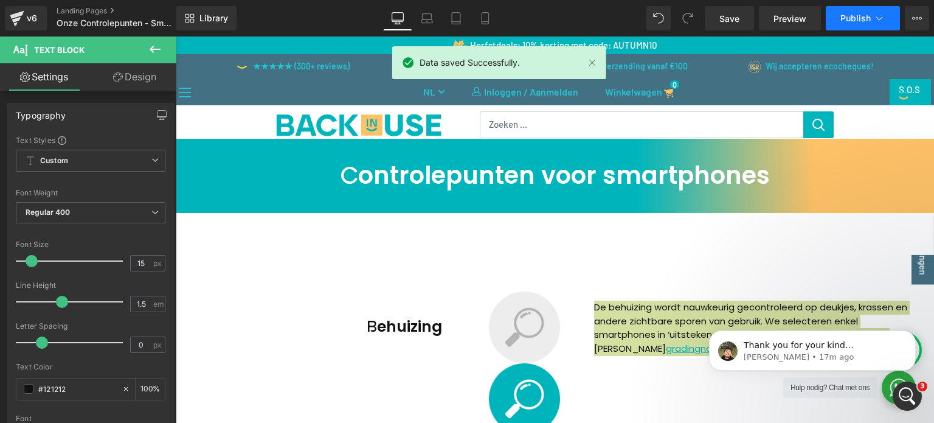
click at [858, 19] on span "Publish" at bounding box center [855, 18] width 30 height 10
